Goal: Find specific page/section: Find specific page/section

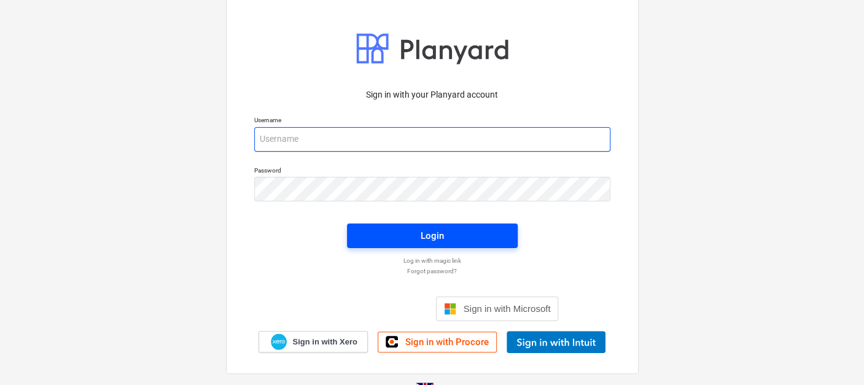
type input "[EMAIL_ADDRESS][DOMAIN_NAME]"
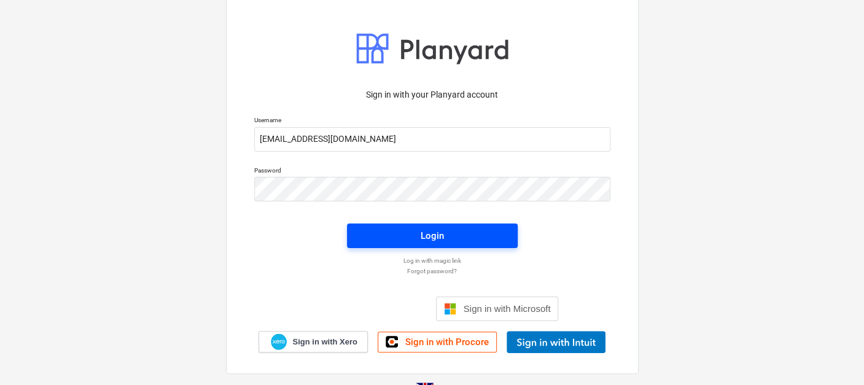
click at [465, 236] on span "Login" at bounding box center [432, 236] width 141 height 16
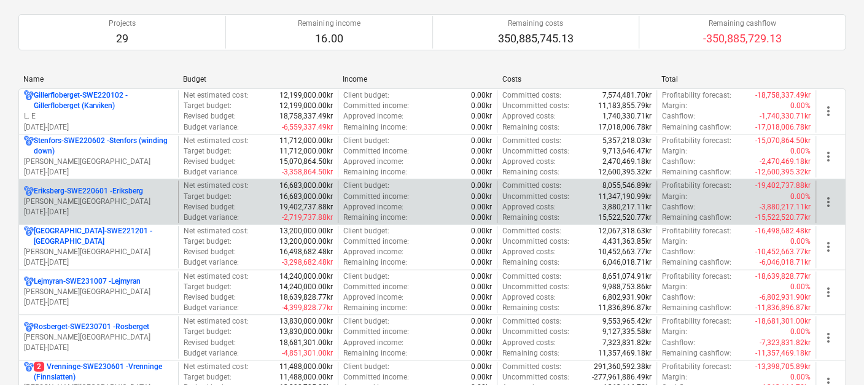
scroll to position [111, 0]
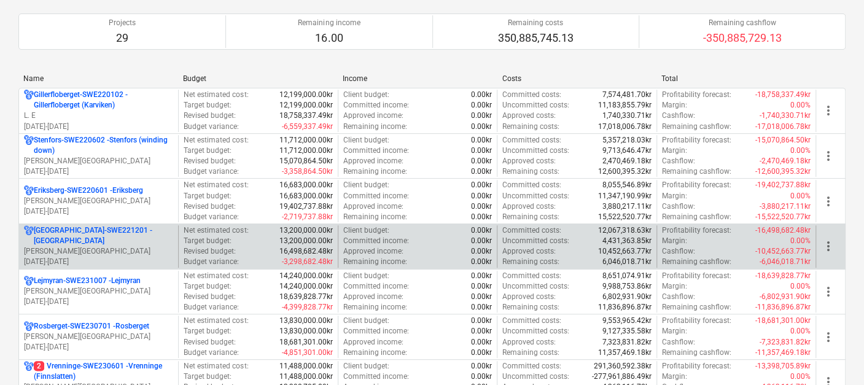
click at [72, 246] on p "[PERSON_NAME][GEOGRAPHIC_DATA]" at bounding box center [98, 251] width 149 height 10
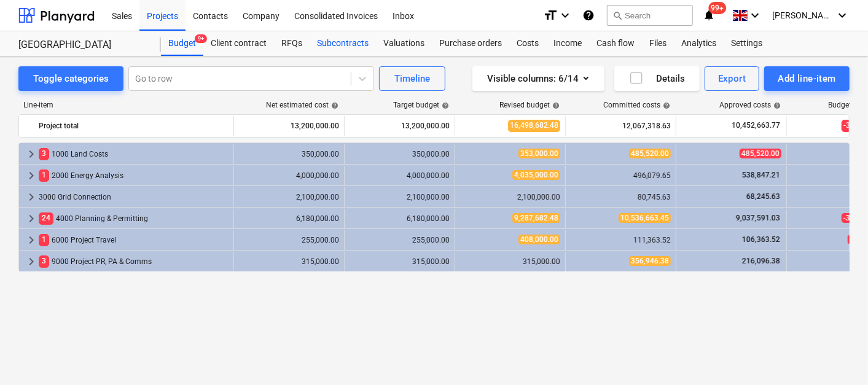
click at [343, 37] on div "Subcontracts" at bounding box center [343, 43] width 66 height 25
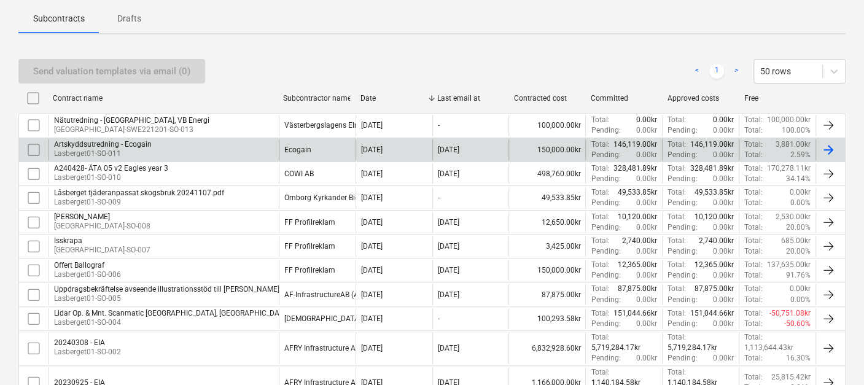
scroll to position [241, 0]
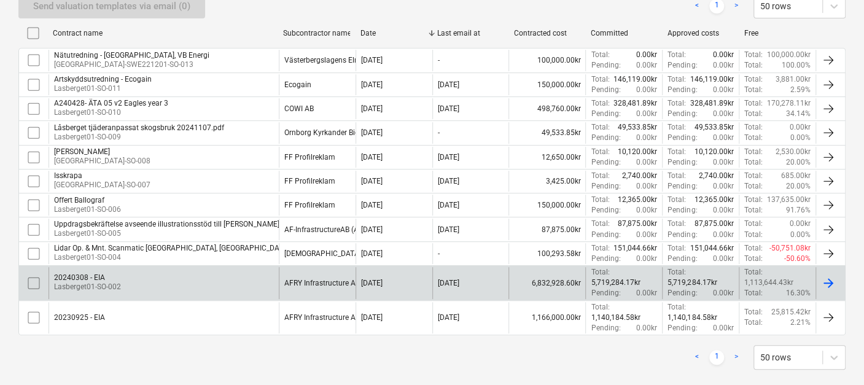
click at [119, 275] on div "20240308 - EIA" at bounding box center [87, 277] width 67 height 9
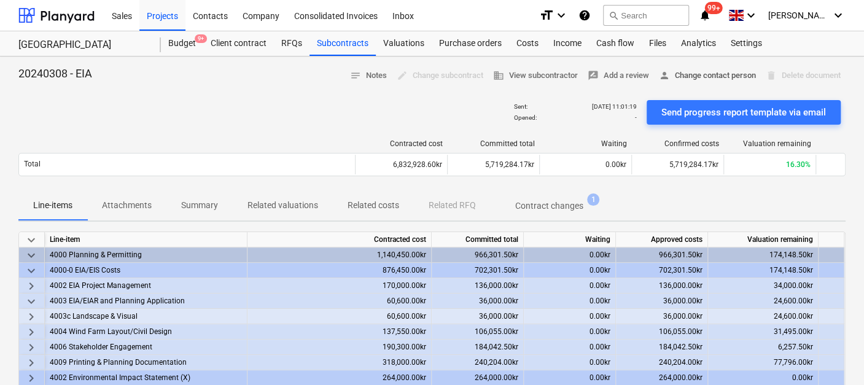
click at [696, 72] on span "person Change contact person" at bounding box center [707, 76] width 97 height 14
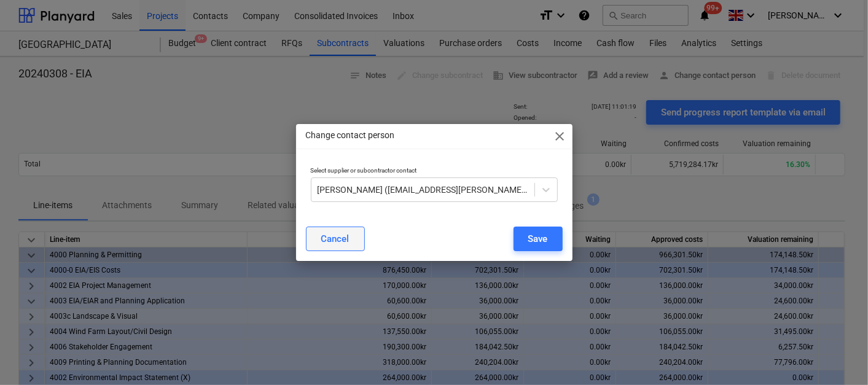
click at [335, 240] on div "Cancel" at bounding box center [335, 239] width 28 height 16
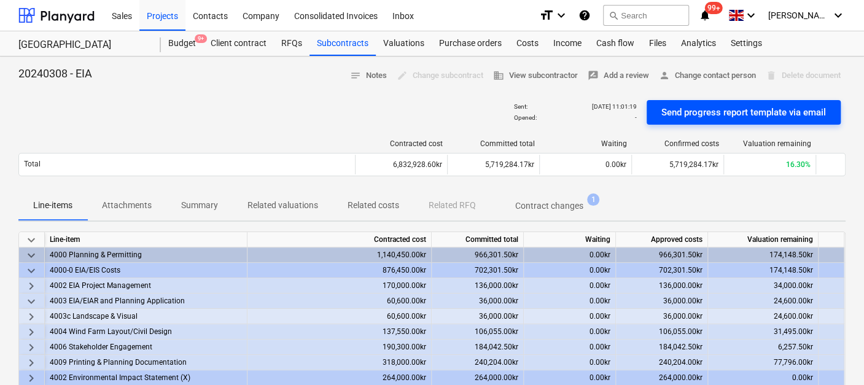
click at [738, 108] on div "Send progress report template via email" at bounding box center [743, 112] width 165 height 16
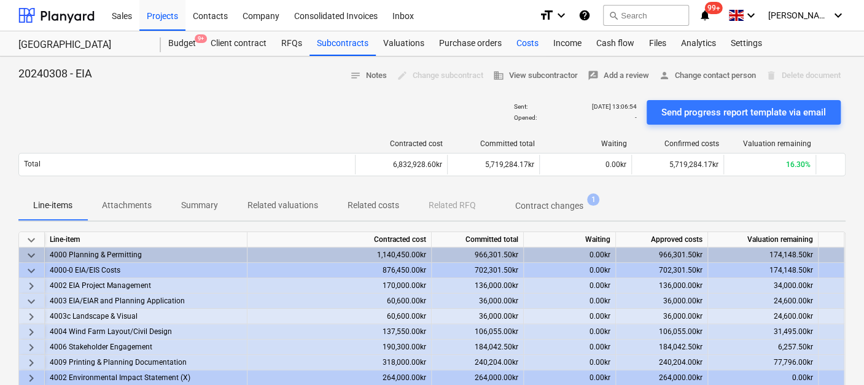
click at [525, 43] on div "Costs" at bounding box center [527, 43] width 37 height 25
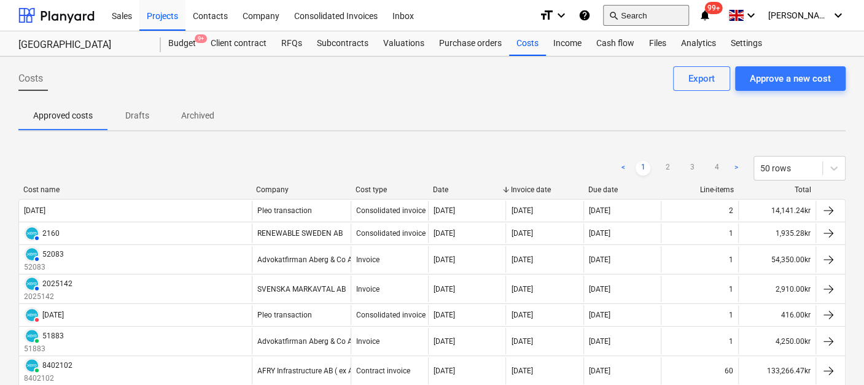
click at [655, 15] on button "search Search" at bounding box center [646, 15] width 86 height 21
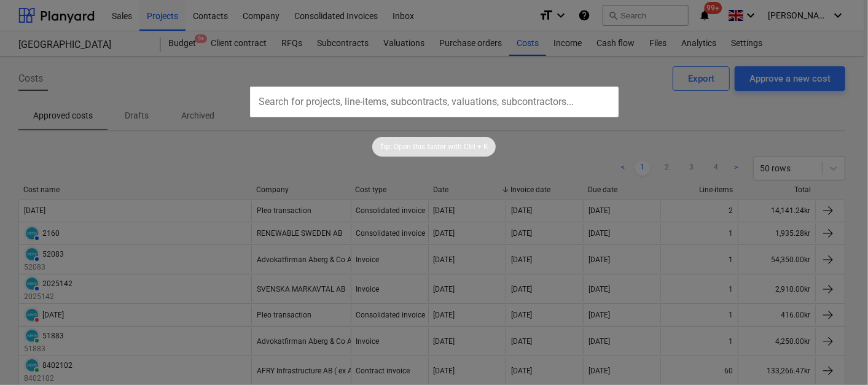
click at [443, 107] on input "text" at bounding box center [434, 102] width 369 height 31
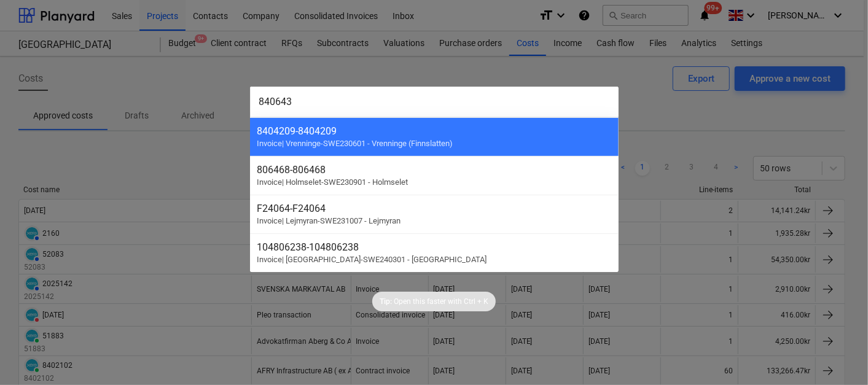
type input "8406432"
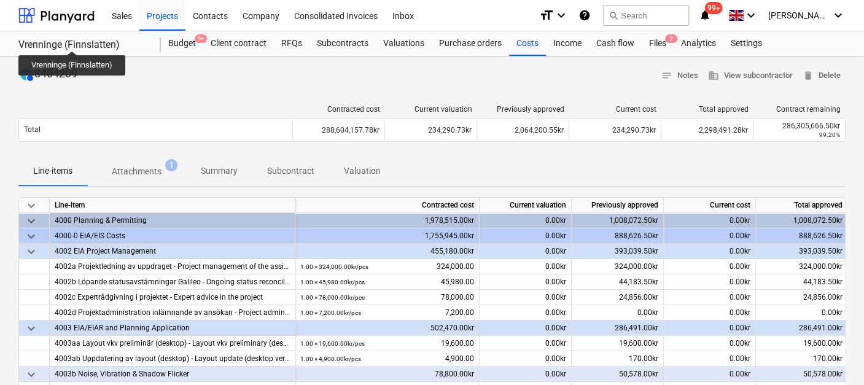
click at [72, 40] on div "Vrenninge (Finnslatten)" at bounding box center [82, 45] width 128 height 13
click at [161, 15] on div "Projects" at bounding box center [162, 14] width 46 height 31
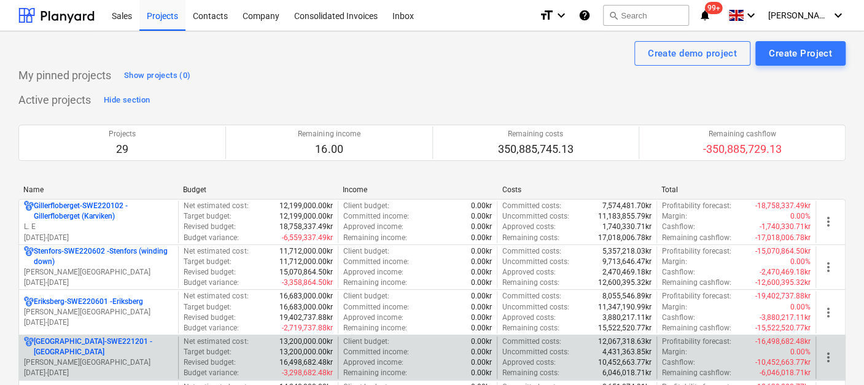
click at [71, 368] on p "[DATE] - [DATE]" at bounding box center [98, 373] width 149 height 10
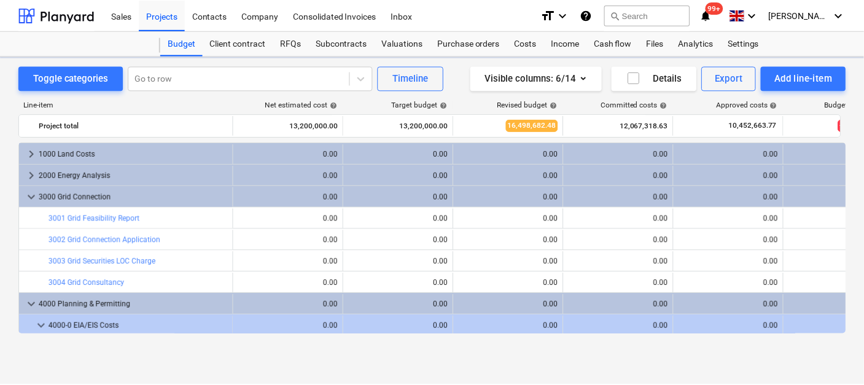
scroll to position [319, 0]
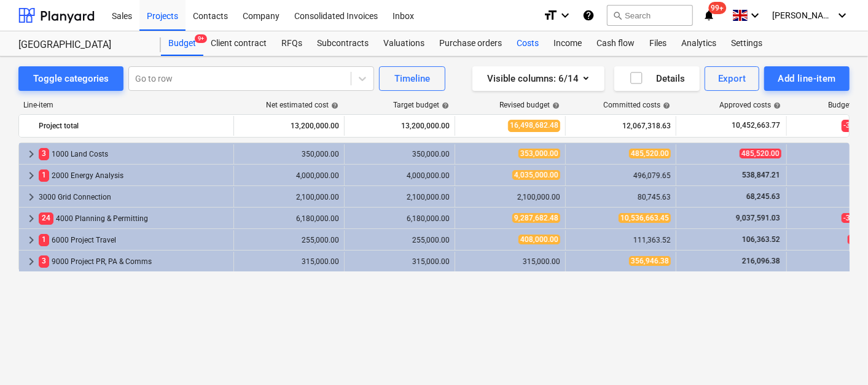
click at [523, 40] on div "Costs" at bounding box center [527, 43] width 37 height 25
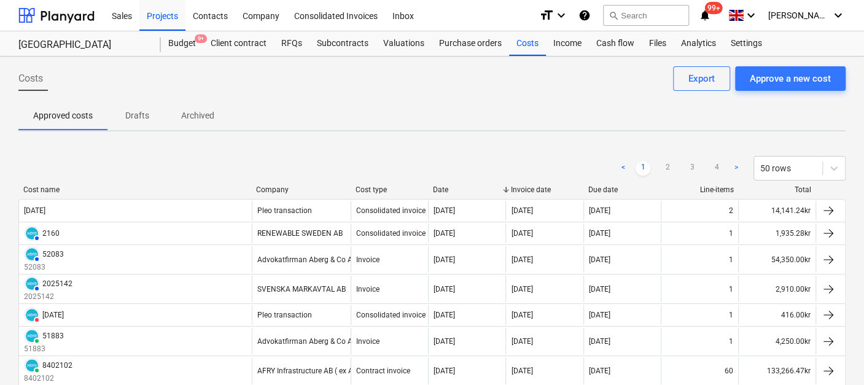
click at [270, 187] on div "Company" at bounding box center [301, 189] width 90 height 9
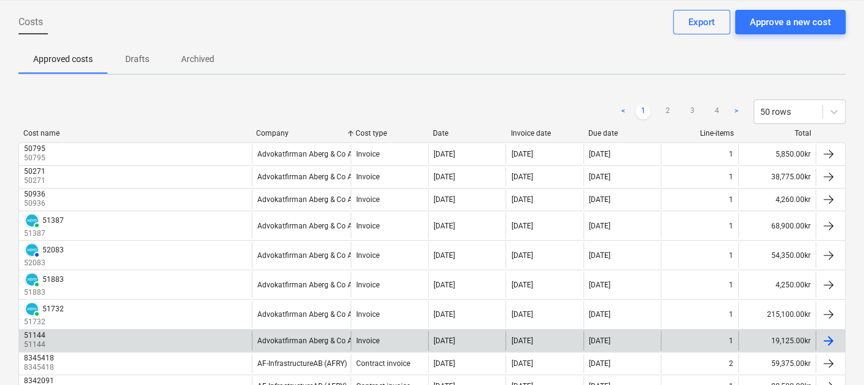
scroll to position [56, 0]
